Goal: Task Accomplishment & Management: Use online tool/utility

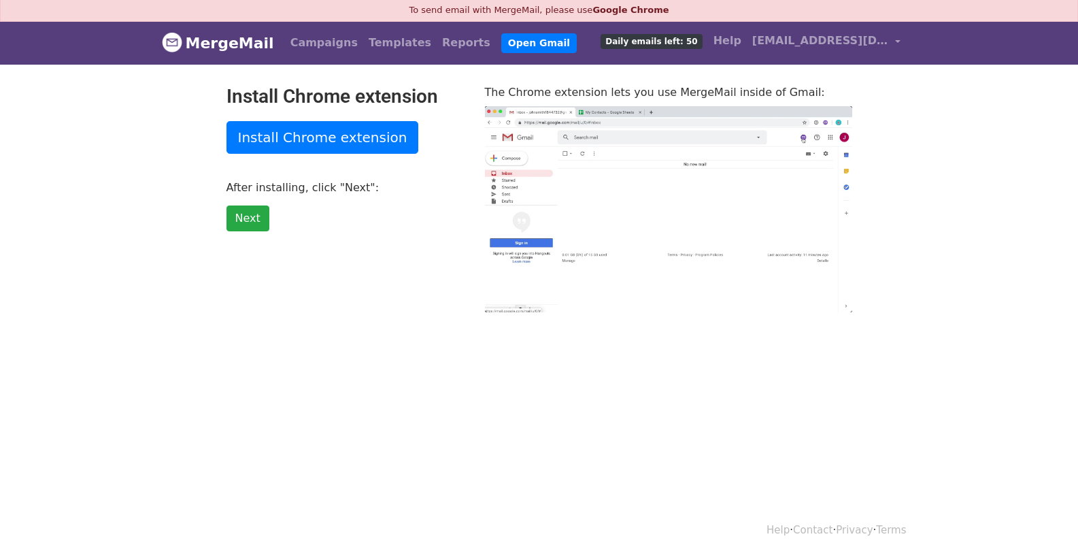
scroll to position [1, 0]
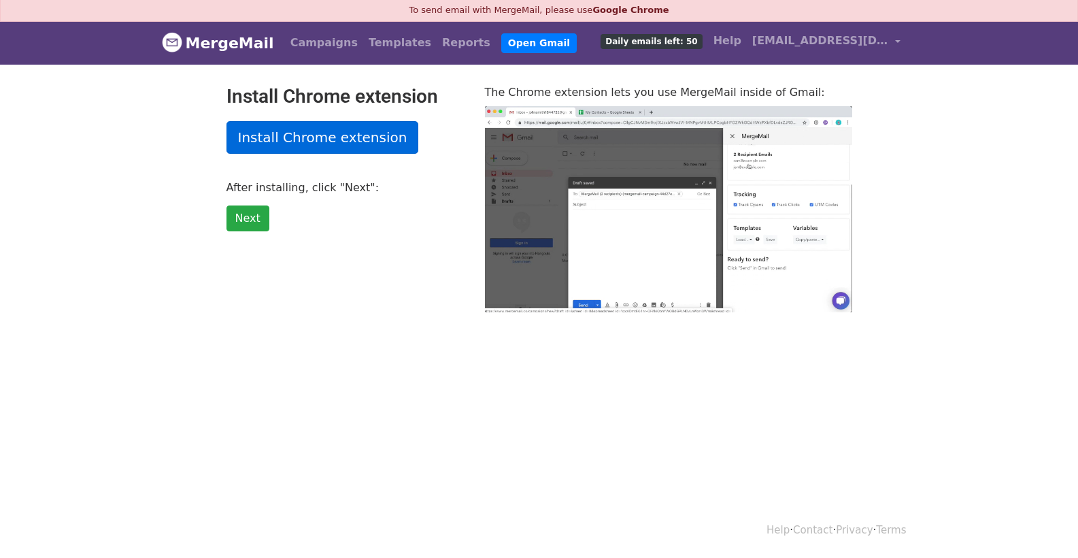
click at [277, 139] on link "Install Chrome extension" at bounding box center [322, 137] width 192 height 33
type input "7.91"
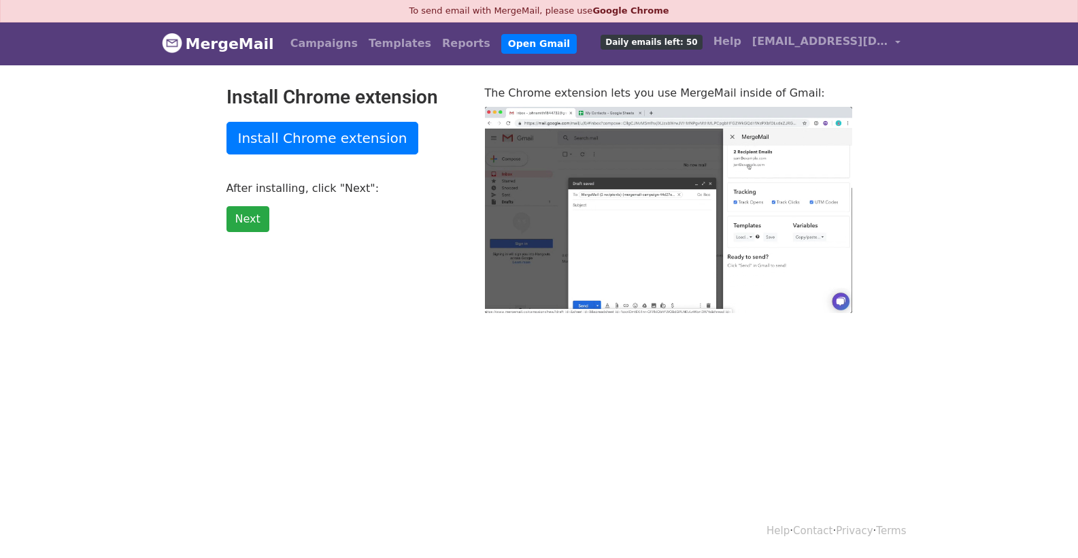
scroll to position [1, 0]
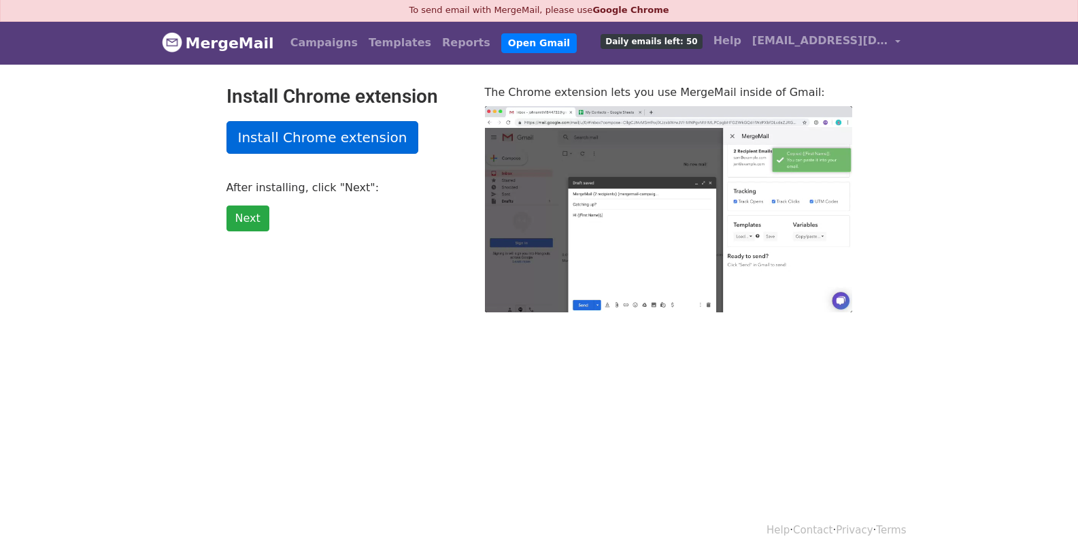
type input "44.01"
click at [323, 141] on link "Install Chrome extension" at bounding box center [322, 137] width 192 height 33
